Goal: Information Seeking & Learning: Learn about a topic

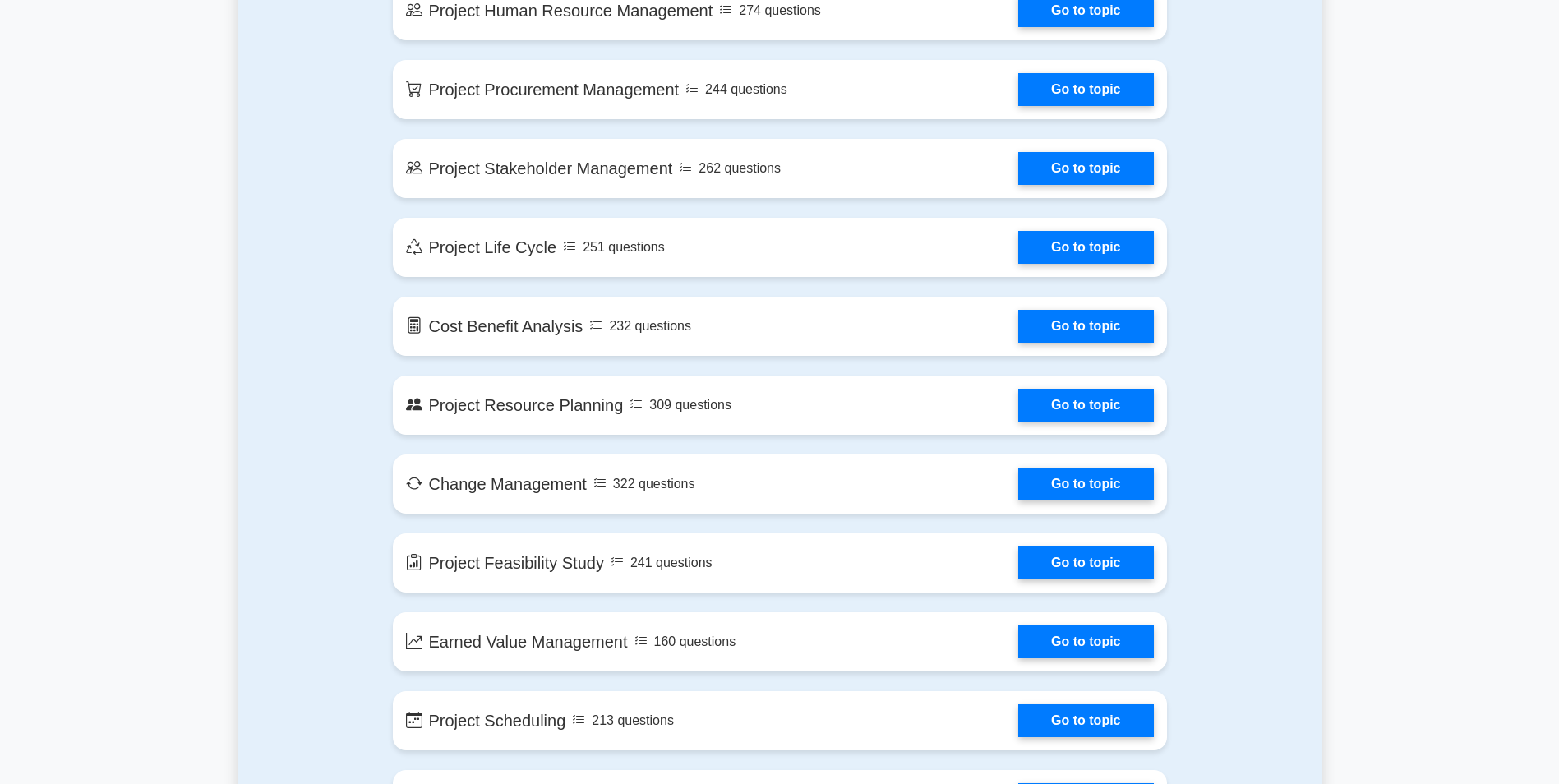
scroll to position [1512, 0]
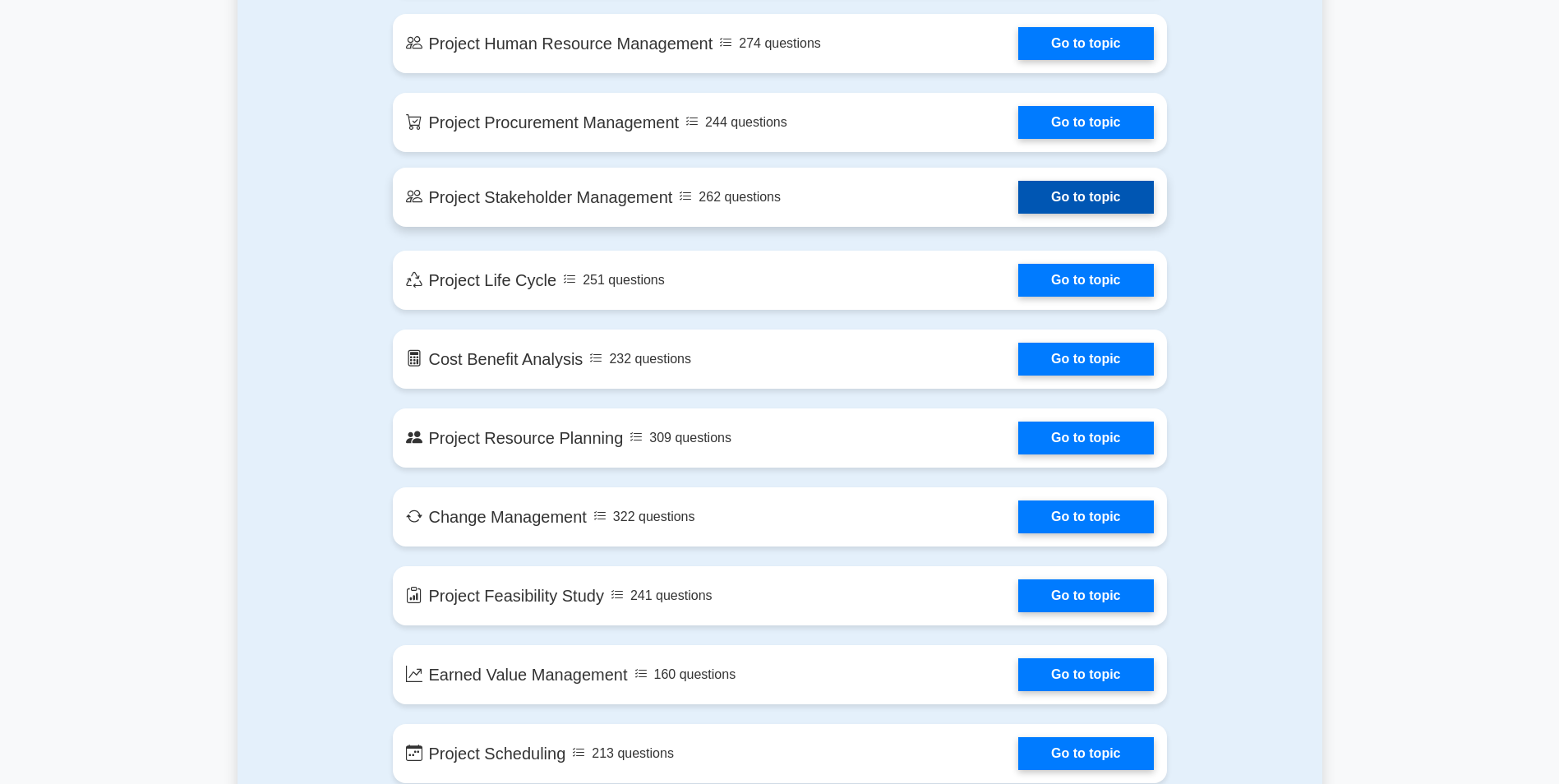
click at [1076, 198] on link "Go to topic" at bounding box center [1086, 196] width 135 height 33
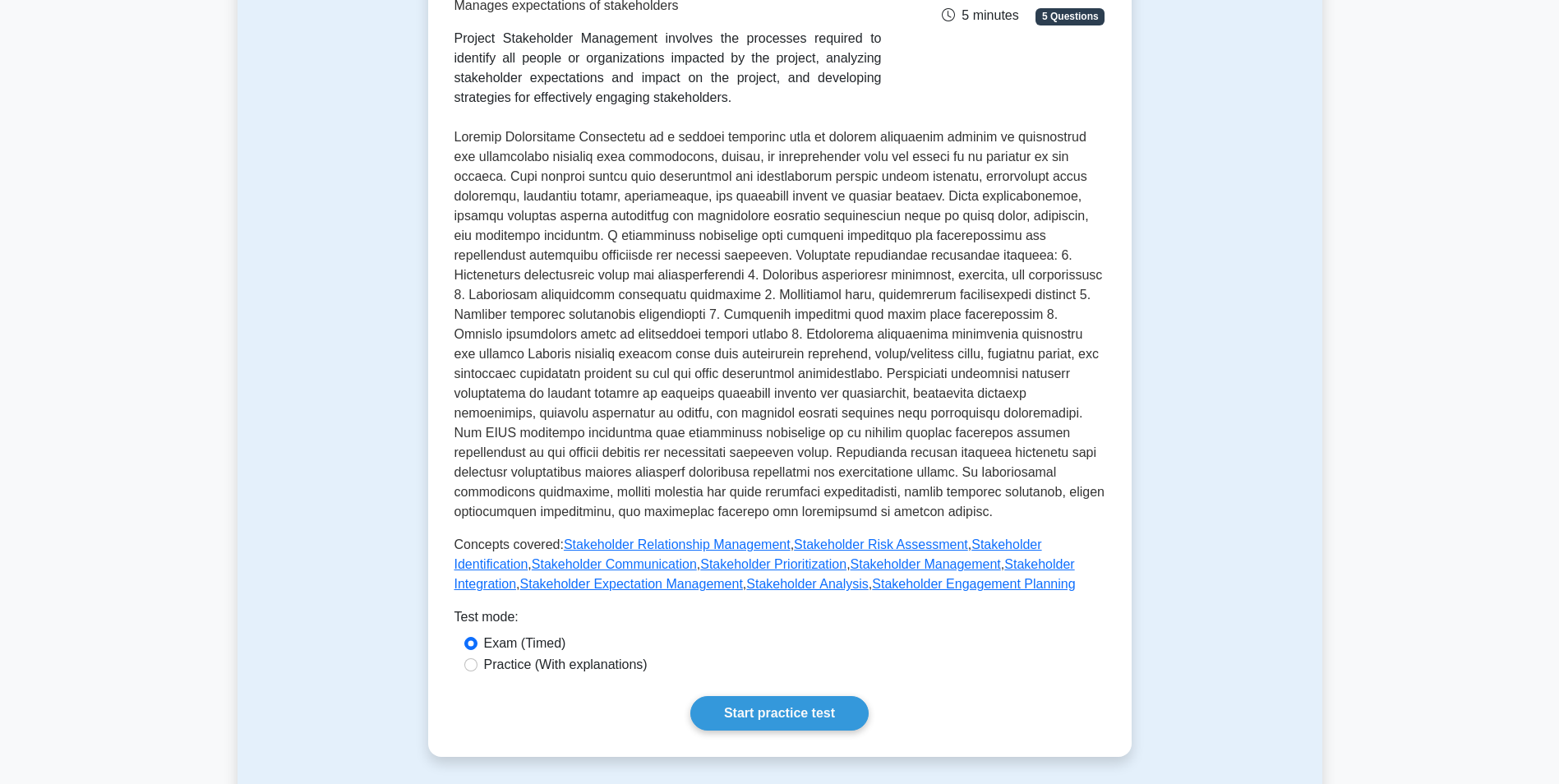
scroll to position [328, 0]
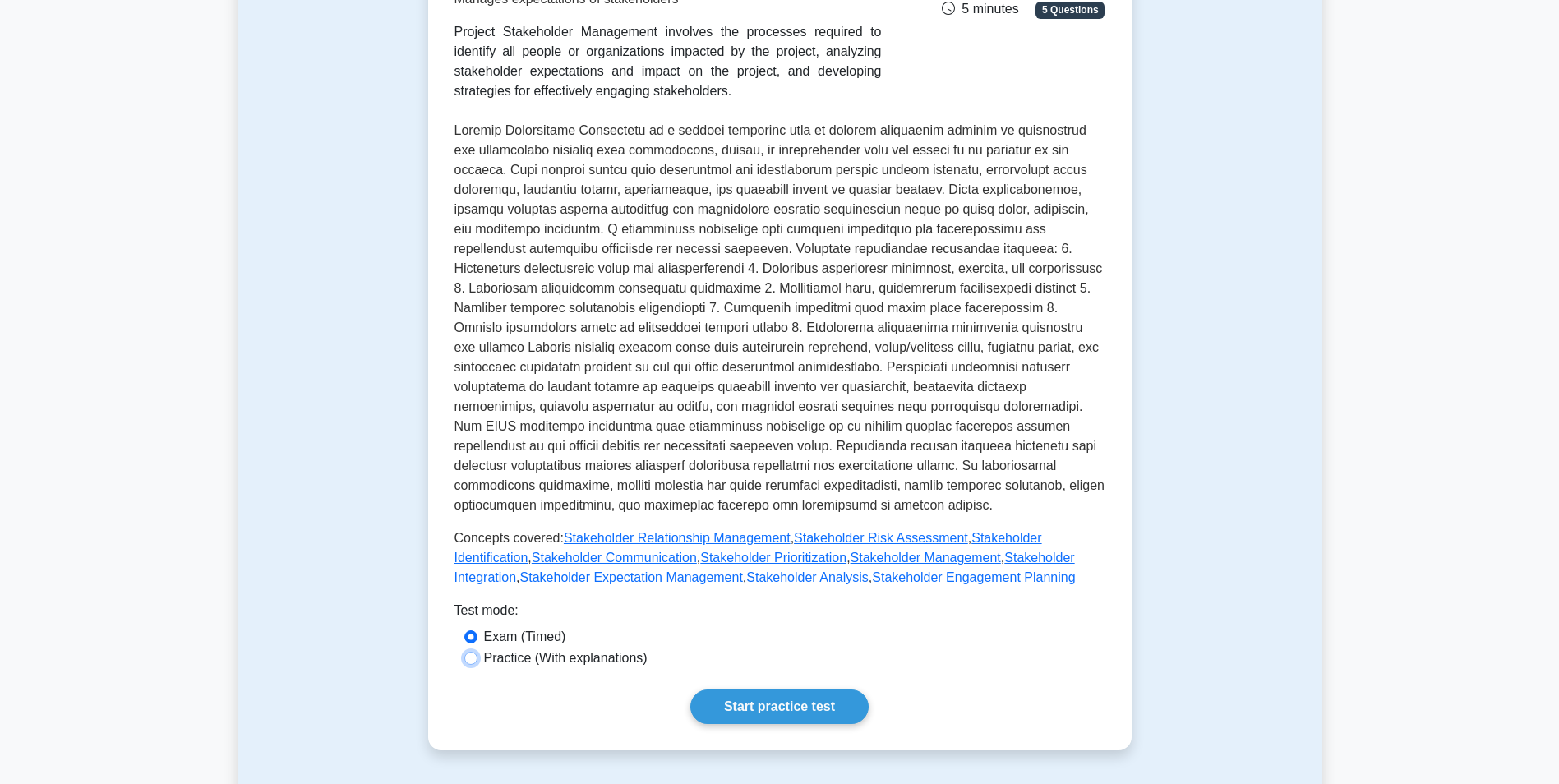
click at [471, 653] on input "Practice (With explanations)" at bounding box center [470, 657] width 13 height 13
radio input "true"
click at [464, 630] on input "Exam (Timed)" at bounding box center [470, 636] width 13 height 13
radio input "true"
click at [464, 651] on input "Practice (With explanations)" at bounding box center [470, 657] width 13 height 13
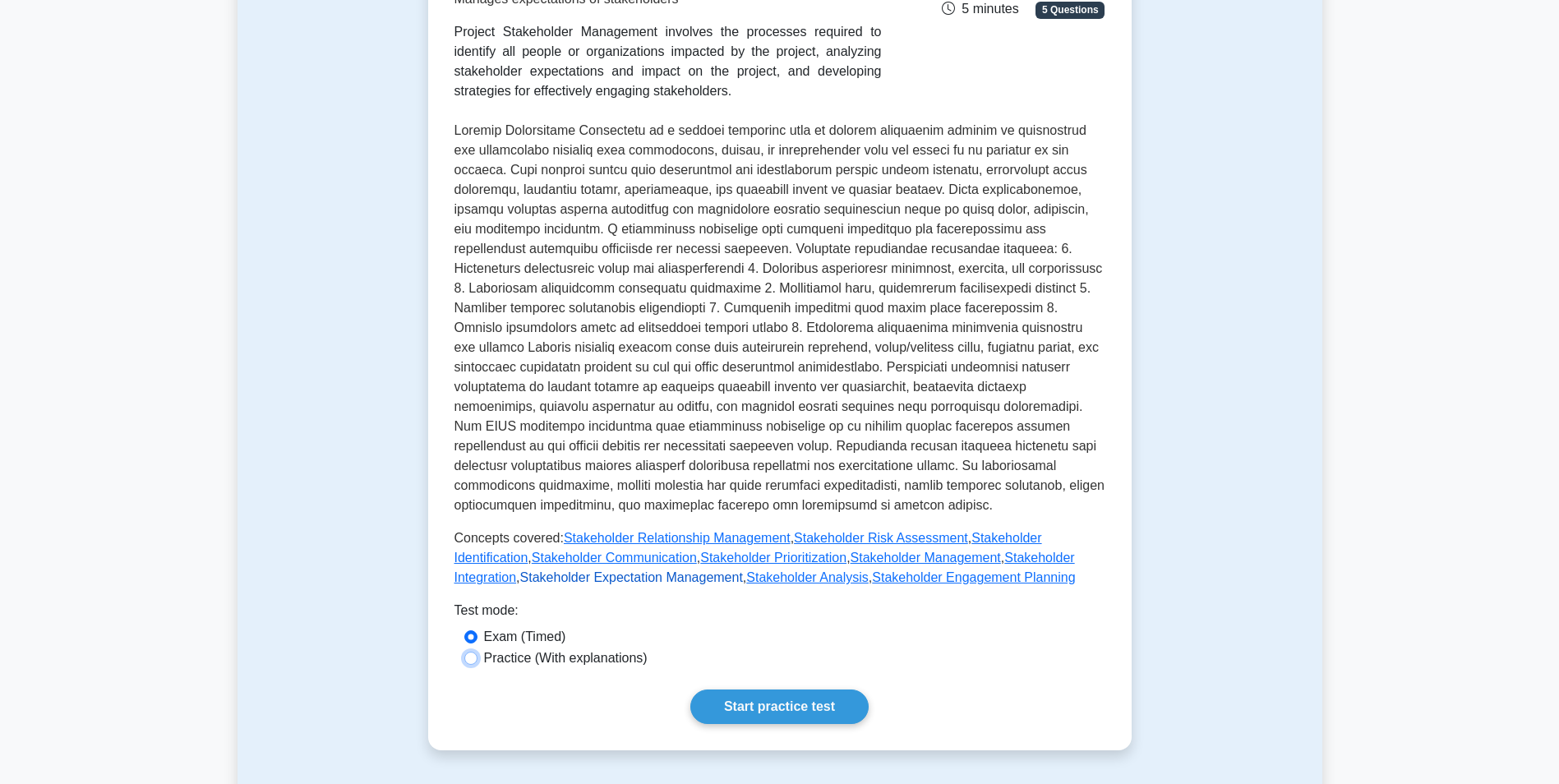
radio input "true"
click at [464, 630] on input "Exam (Timed)" at bounding box center [470, 636] width 13 height 13
radio input "true"
click at [1074, 18] on span "5 Questions" at bounding box center [1070, 10] width 69 height 17
click at [1062, 16] on span "5 Questions" at bounding box center [1070, 10] width 69 height 17
